Goal: Task Accomplishment & Management: Complete application form

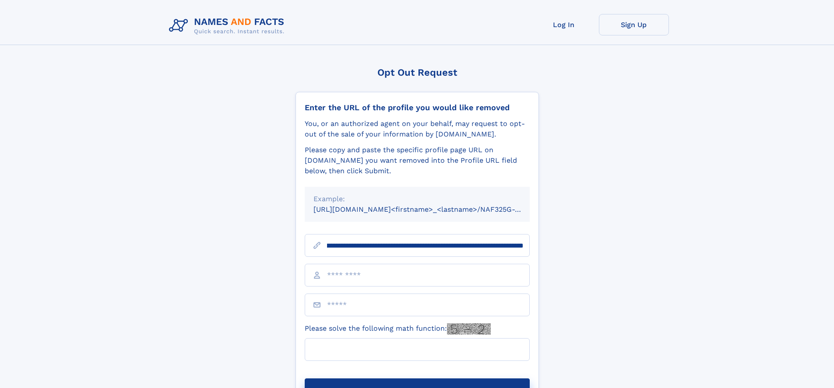
scroll to position [0, 103]
type input "**********"
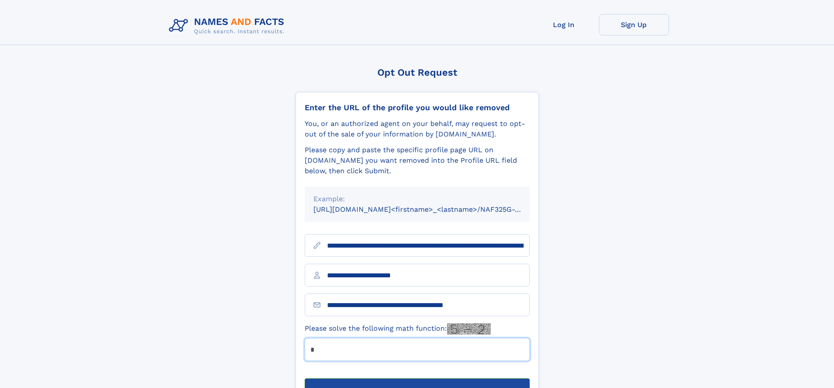
type input "*"
click at [417, 379] on button "Submit Opt Out Request" at bounding box center [417, 393] width 225 height 28
